Goal: Information Seeking & Learning: Learn about a topic

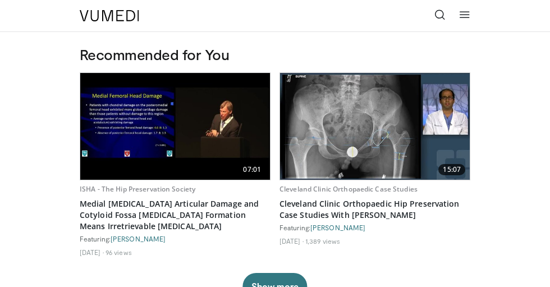
click at [442, 15] on icon at bounding box center [440, 14] width 11 height 11
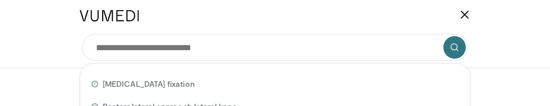
click at [461, 90] on div "Tibial plateau fracture fixation" at bounding box center [275, 83] width 381 height 22
type input "**********"
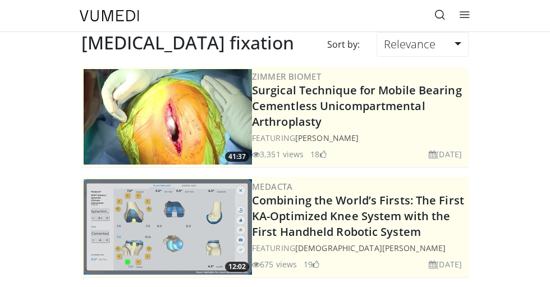
click at [443, 19] on icon at bounding box center [440, 14] width 11 height 11
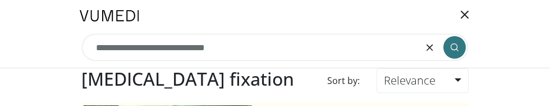
click at [321, 48] on input "**********" at bounding box center [275, 47] width 386 height 27
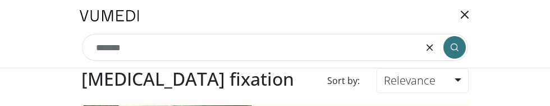
type input "******"
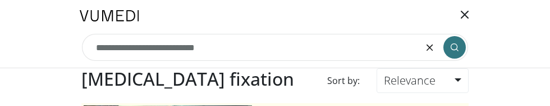
type input "**********"
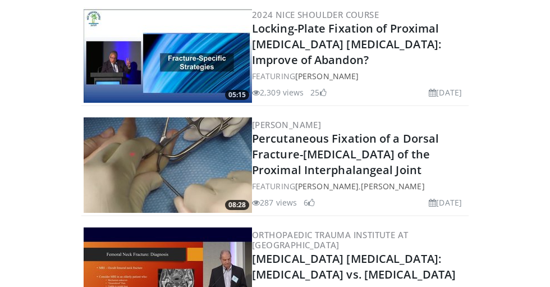
scroll to position [1228, 0]
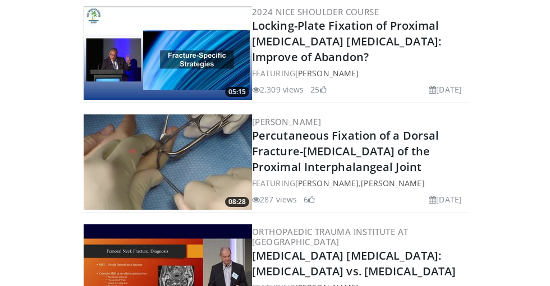
click at [179, 150] on img at bounding box center [168, 162] width 168 height 95
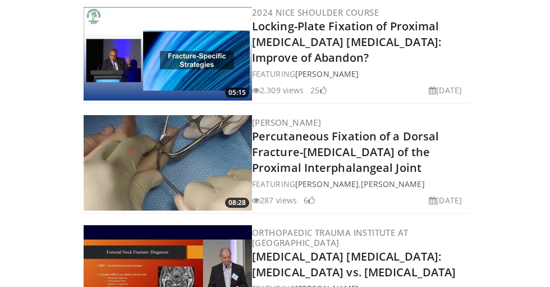
scroll to position [1265, 0]
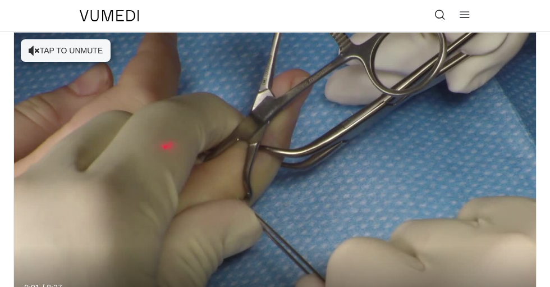
click at [66, 53] on div "10 seconds Tap to unmute" at bounding box center [275, 180] width 522 height 294
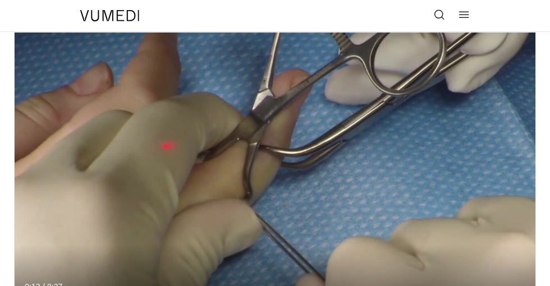
scroll to position [12, 0]
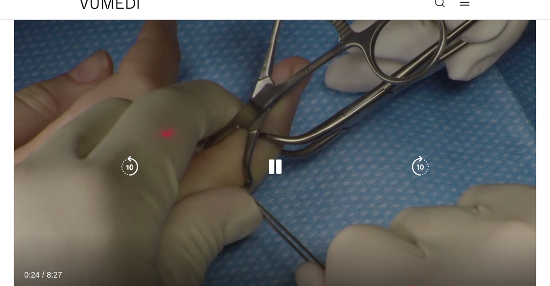
click at [306, 179] on div "10 seconds Tap to unmute" at bounding box center [275, 167] width 522 height 294
click at [273, 177] on icon "Video Player" at bounding box center [275, 167] width 22 height 22
click at [273, 173] on icon "Video Player" at bounding box center [275, 167] width 22 height 22
click at [273, 170] on icon "Video Player" at bounding box center [275, 167] width 22 height 22
click at [275, 175] on icon "Video Player" at bounding box center [275, 167] width 22 height 22
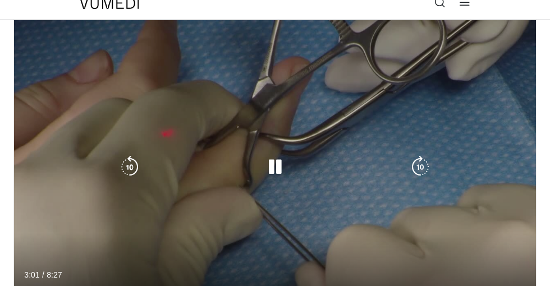
click at [296, 161] on div "Video Player" at bounding box center [274, 167] width 313 height 22
click at [275, 165] on icon "Video Player" at bounding box center [275, 167] width 22 height 22
click at [288, 180] on div "10 seconds Tap to unmute" at bounding box center [275, 167] width 522 height 294
click at [272, 166] on icon "Video Player" at bounding box center [275, 167] width 22 height 22
click at [294, 170] on div "Video Player" at bounding box center [274, 167] width 313 height 22
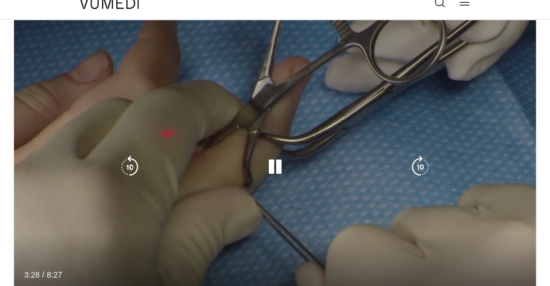
click at [272, 175] on icon "Video Player" at bounding box center [275, 167] width 22 height 22
click at [278, 211] on div "10 seconds Tap to unmute" at bounding box center [275, 167] width 522 height 294
click at [271, 167] on icon "Video Player" at bounding box center [275, 167] width 22 height 22
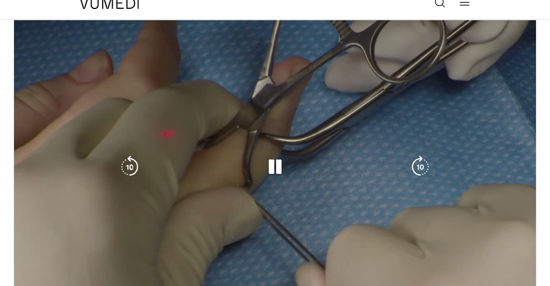
click at [293, 167] on div "Video Player" at bounding box center [274, 167] width 313 height 22
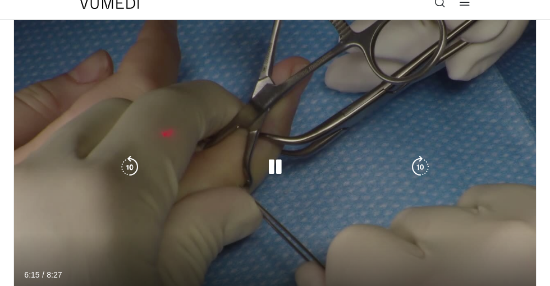
click at [271, 177] on icon "Video Player" at bounding box center [275, 167] width 22 height 22
click at [290, 163] on div "Video Player" at bounding box center [274, 167] width 313 height 22
click at [281, 170] on icon "Video Player" at bounding box center [275, 167] width 22 height 22
click at [311, 181] on div "10 seconds Tap to unmute" at bounding box center [275, 167] width 522 height 294
click at [282, 170] on icon "Video Player" at bounding box center [275, 167] width 22 height 22
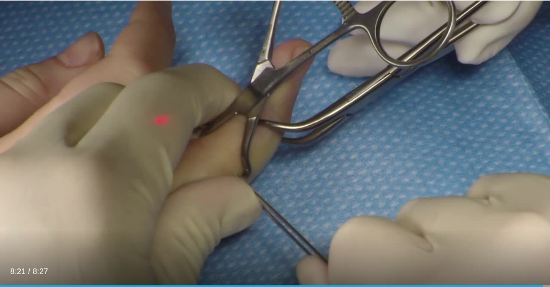
scroll to position [56, 0]
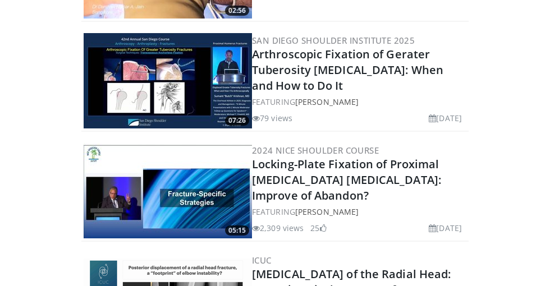
scroll to position [1389, 0]
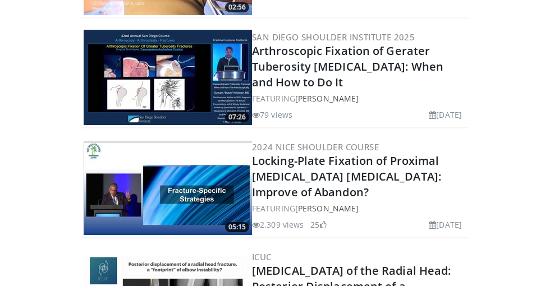
click at [176, 191] on img at bounding box center [168, 187] width 168 height 95
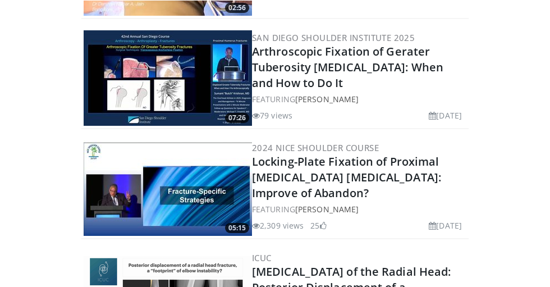
scroll to position [1433, 0]
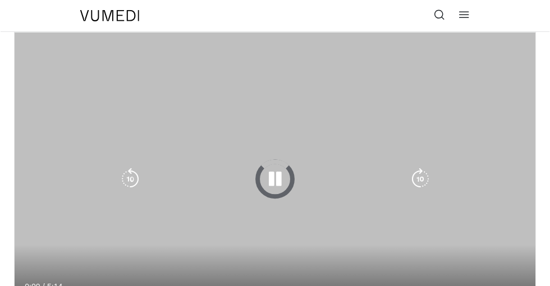
scroll to position [10, 0]
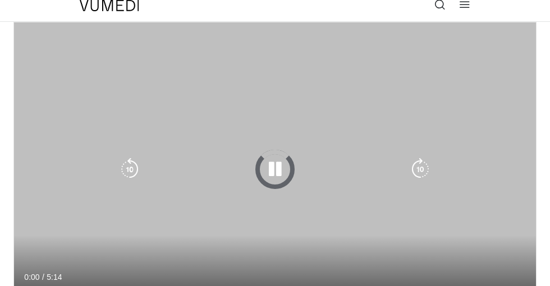
click at [273, 168] on icon "Video Player" at bounding box center [275, 169] width 22 height 22
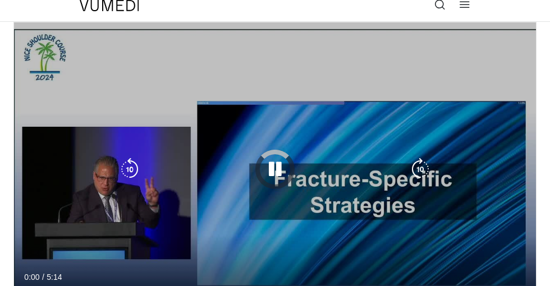
click at [284, 172] on icon "Video Player" at bounding box center [275, 169] width 22 height 22
click at [276, 190] on div "10 seconds Tap to unmute" at bounding box center [275, 169] width 522 height 294
click at [272, 175] on icon "Video Player" at bounding box center [275, 169] width 22 height 22
click at [302, 194] on div "10 seconds Tap to unmute" at bounding box center [275, 169] width 522 height 294
click at [278, 176] on icon "Video Player" at bounding box center [275, 169] width 22 height 22
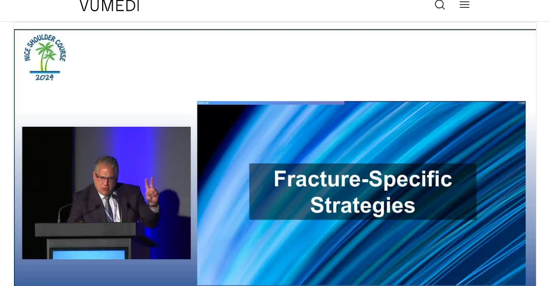
click at [268, 181] on div "10 seconds Tap to unmute" at bounding box center [275, 169] width 522 height 294
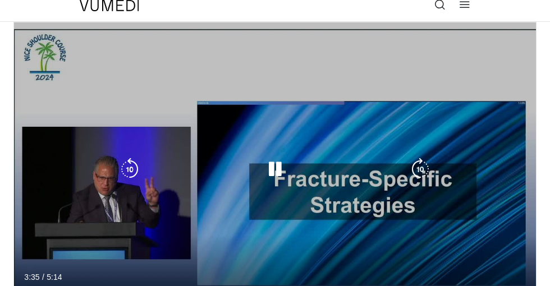
click at [283, 167] on icon "Video Player" at bounding box center [275, 169] width 22 height 22
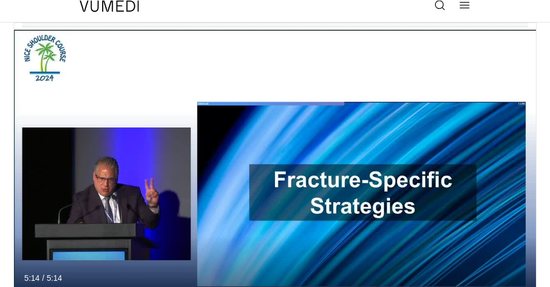
scroll to position [53, 0]
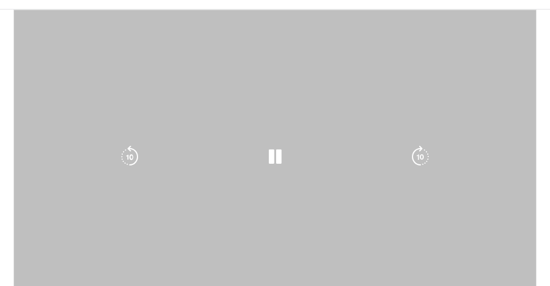
scroll to position [22, 0]
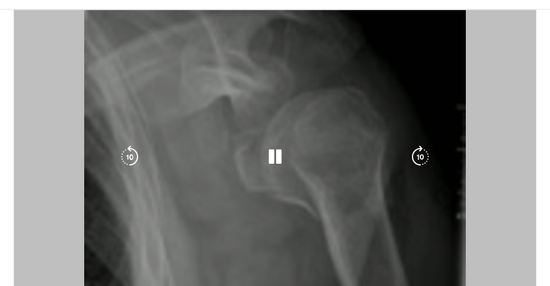
click at [212, 175] on div "10 seconds Tap to unmute" at bounding box center [275, 157] width 522 height 294
click at [290, 167] on div "Video Player" at bounding box center [274, 157] width 313 height 22
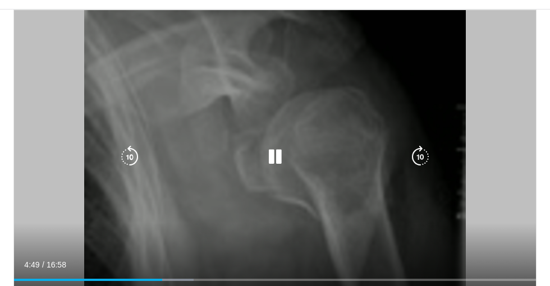
click at [278, 156] on icon "Video Player" at bounding box center [275, 157] width 22 height 22
click at [262, 166] on div "Video Player" at bounding box center [274, 157] width 313 height 22
click at [266, 161] on icon "Video Player" at bounding box center [275, 157] width 22 height 22
click at [271, 156] on icon "Video Player" at bounding box center [275, 157] width 22 height 22
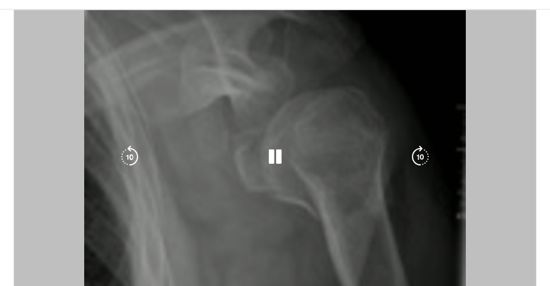
click at [261, 176] on div "10 seconds Tap to unmute" at bounding box center [275, 157] width 522 height 294
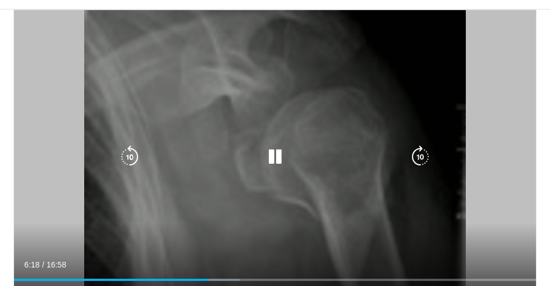
click at [120, 161] on icon "Video Player" at bounding box center [129, 157] width 22 height 22
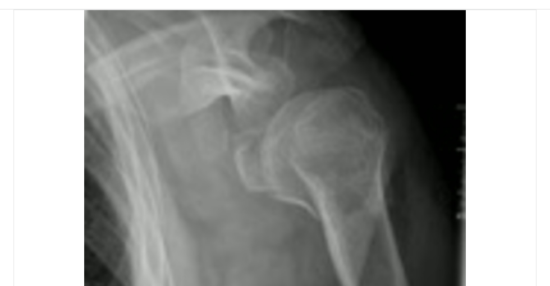
click at [259, 152] on div "Video Player" at bounding box center [274, 157] width 313 height 22
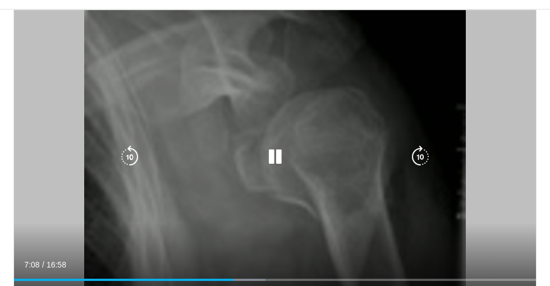
click at [272, 162] on icon "Video Player" at bounding box center [275, 157] width 22 height 22
click at [287, 164] on div "Video Player" at bounding box center [274, 157] width 313 height 22
click at [271, 152] on icon "Video Player" at bounding box center [275, 157] width 22 height 22
click at [298, 175] on div "10 seconds Tap to unmute" at bounding box center [275, 157] width 522 height 294
click at [264, 152] on icon "Video Player" at bounding box center [275, 157] width 22 height 22
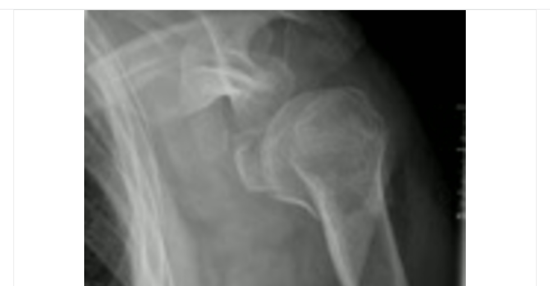
click at [396, 130] on div "10 seconds Tap to unmute" at bounding box center [275, 157] width 522 height 294
click at [361, 126] on div "10 seconds Tap to unmute" at bounding box center [275, 157] width 522 height 294
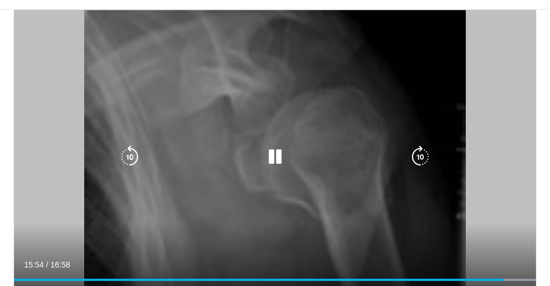
click at [276, 157] on icon "Video Player" at bounding box center [275, 157] width 22 height 22
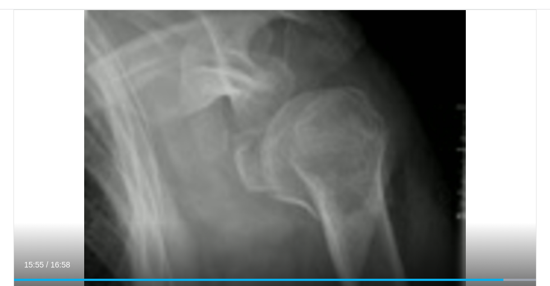
click at [430, 92] on div "10 seconds Tap to unmute" at bounding box center [275, 157] width 522 height 294
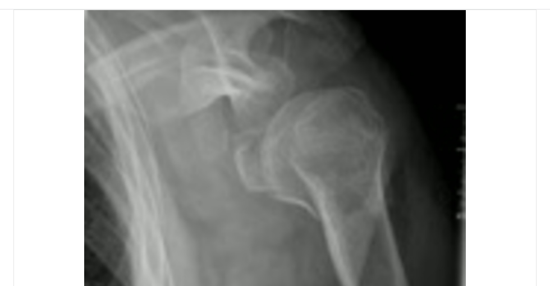
click at [291, 179] on div "10 seconds Tap to unmute" at bounding box center [275, 157] width 522 height 294
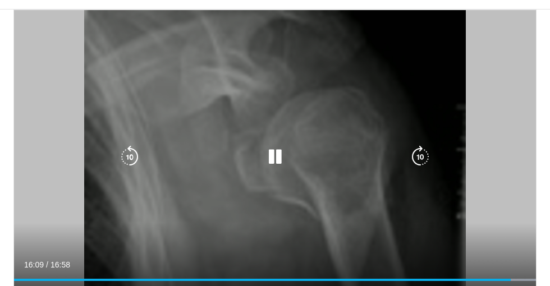
click at [282, 162] on icon "Video Player" at bounding box center [275, 157] width 22 height 22
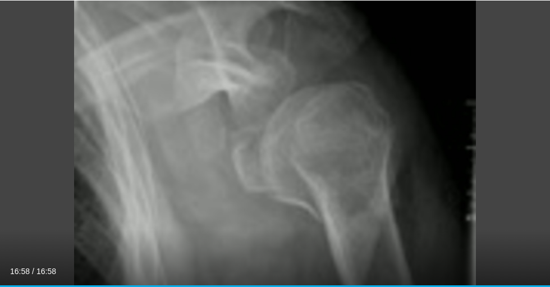
scroll to position [66, 0]
